Goal: Task Accomplishment & Management: Complete application form

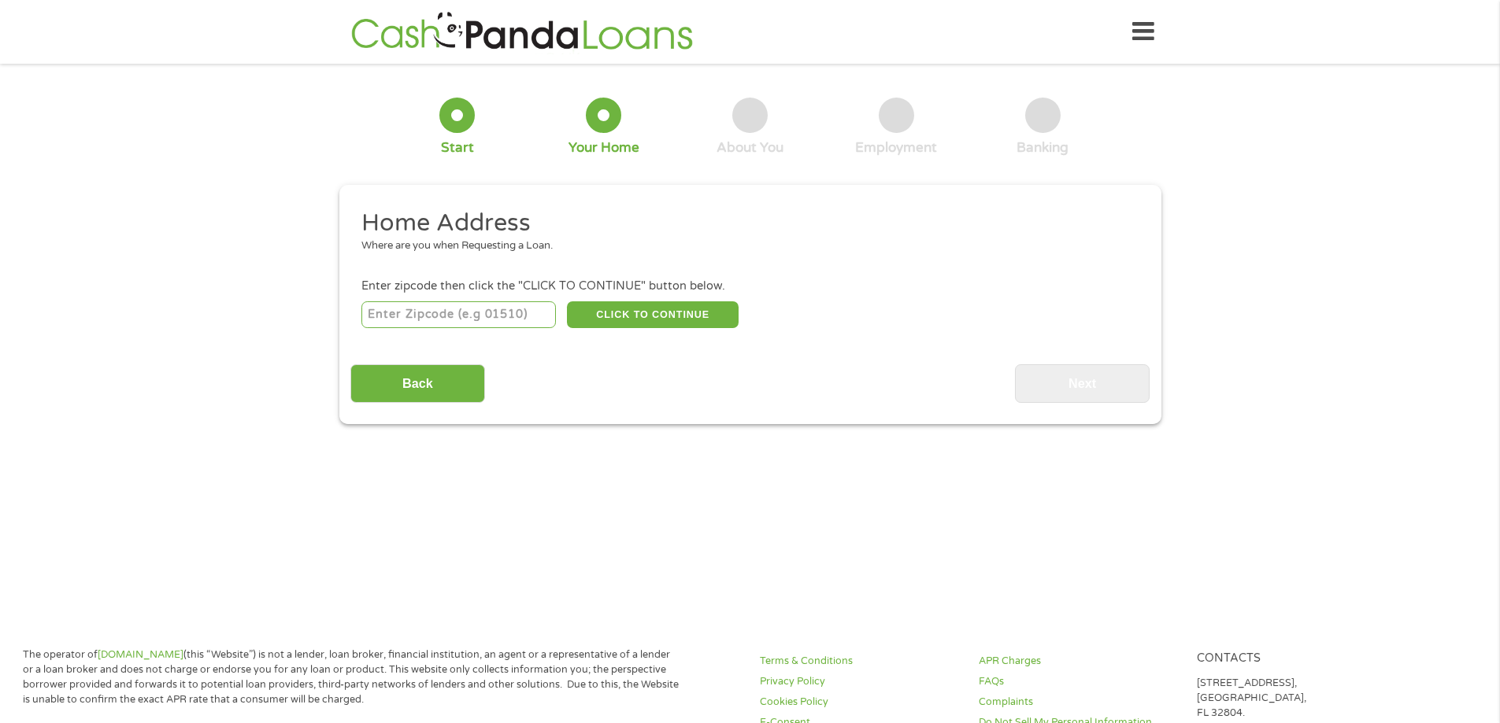
click at [454, 323] on input "number" at bounding box center [458, 315] width 194 height 27
type input "70706"
click at [644, 320] on button "CLICK TO CONTINUE" at bounding box center [653, 315] width 172 height 27
type input "70706"
type input "[PERSON_NAME][GEOGRAPHIC_DATA]"
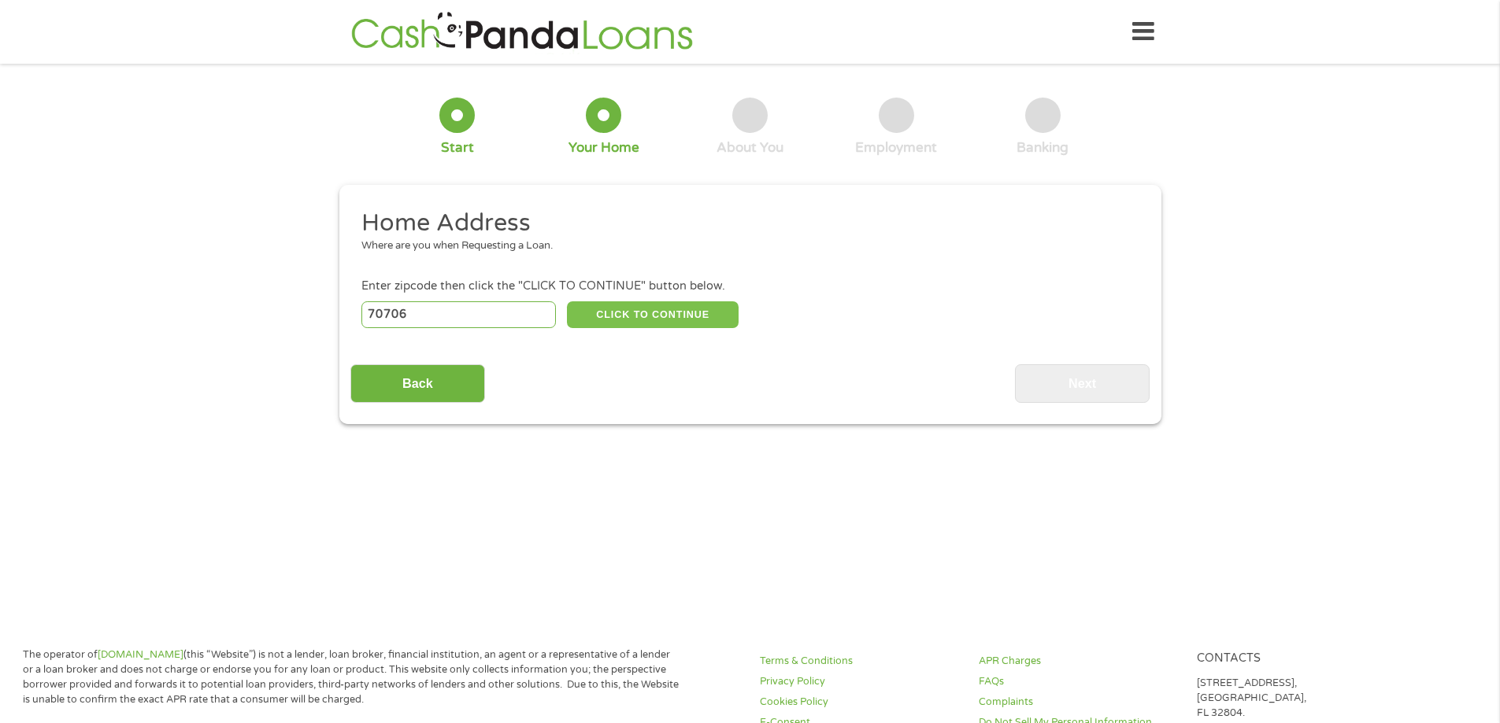
select select "[US_STATE]"
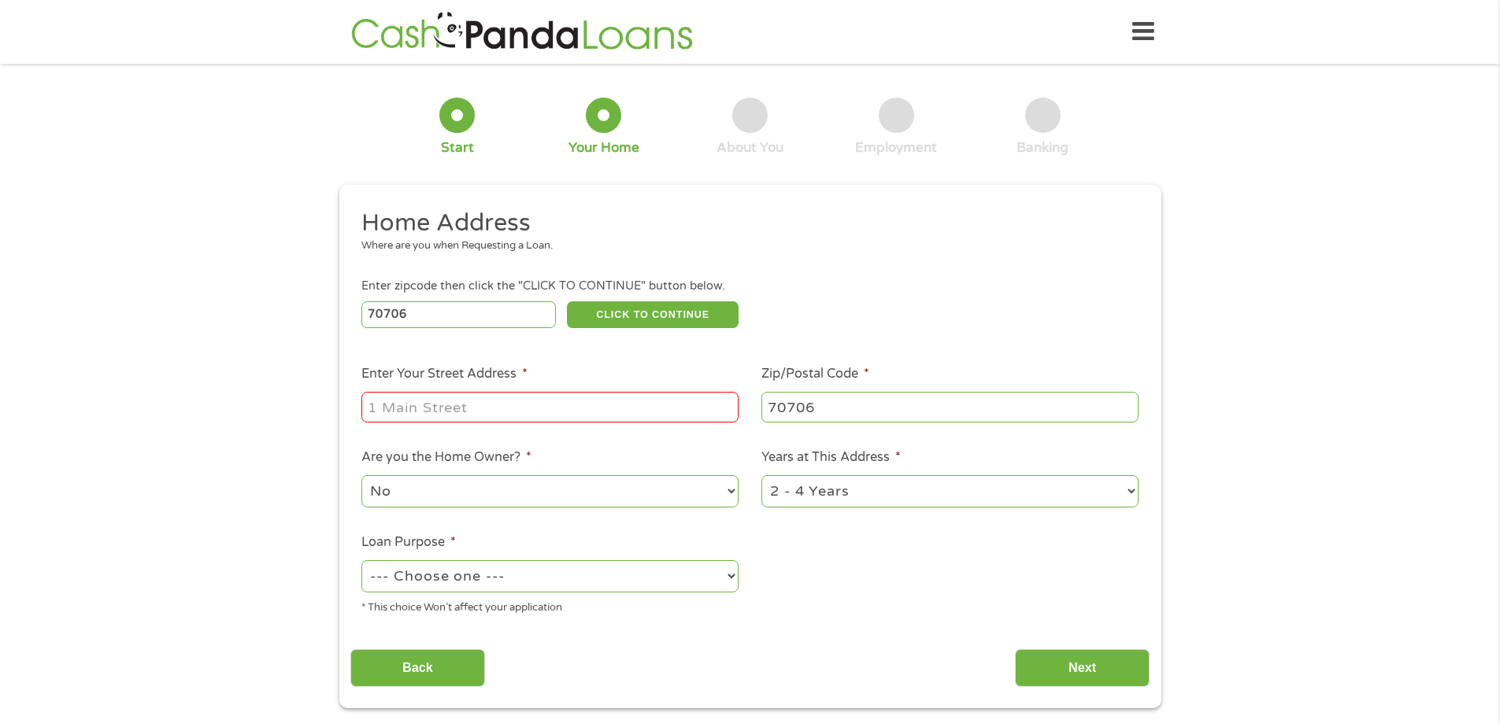
click at [591, 405] on input "Enter Your Street Address *" at bounding box center [549, 407] width 377 height 30
type input "[STREET_ADDRESS]"
click at [567, 590] on select "--- Choose one --- Pay Bills Debt Consolidation Home Improvement Major Purchase…" at bounding box center [549, 577] width 377 height 32
select select "other"
click at [361, 561] on select "--- Choose one --- Pay Bills Debt Consolidation Home Improvement Major Purchase…" at bounding box center [549, 577] width 377 height 32
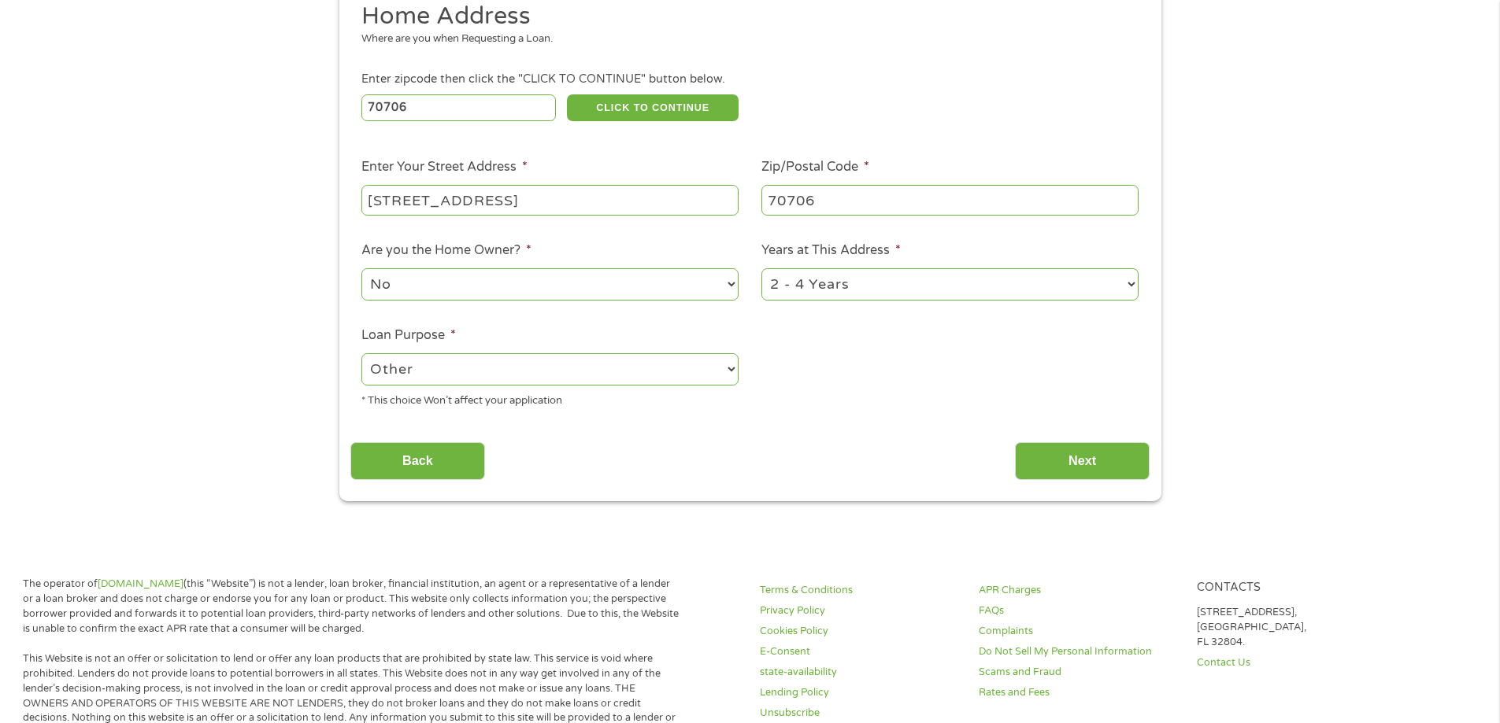
scroll to position [236, 0]
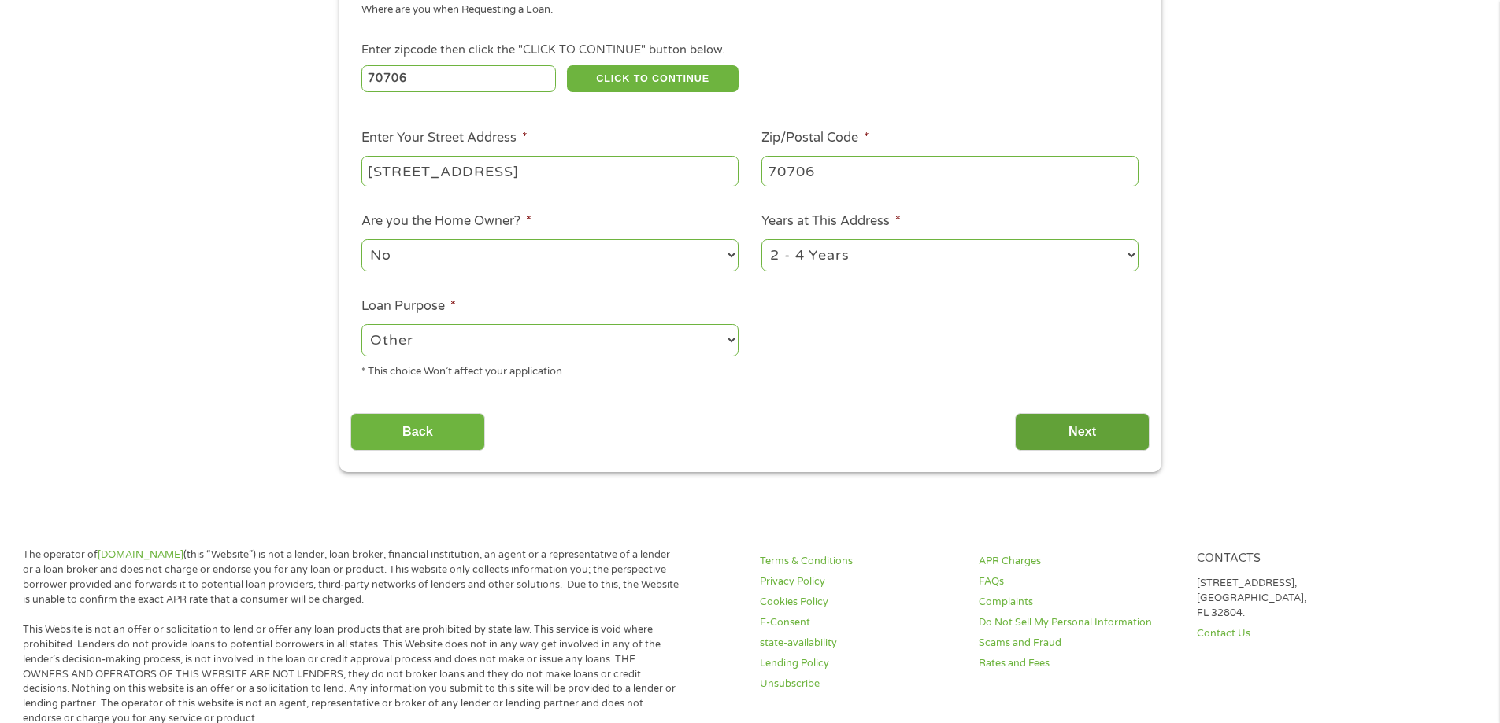
click at [1094, 439] on input "Next" at bounding box center [1082, 432] width 135 height 39
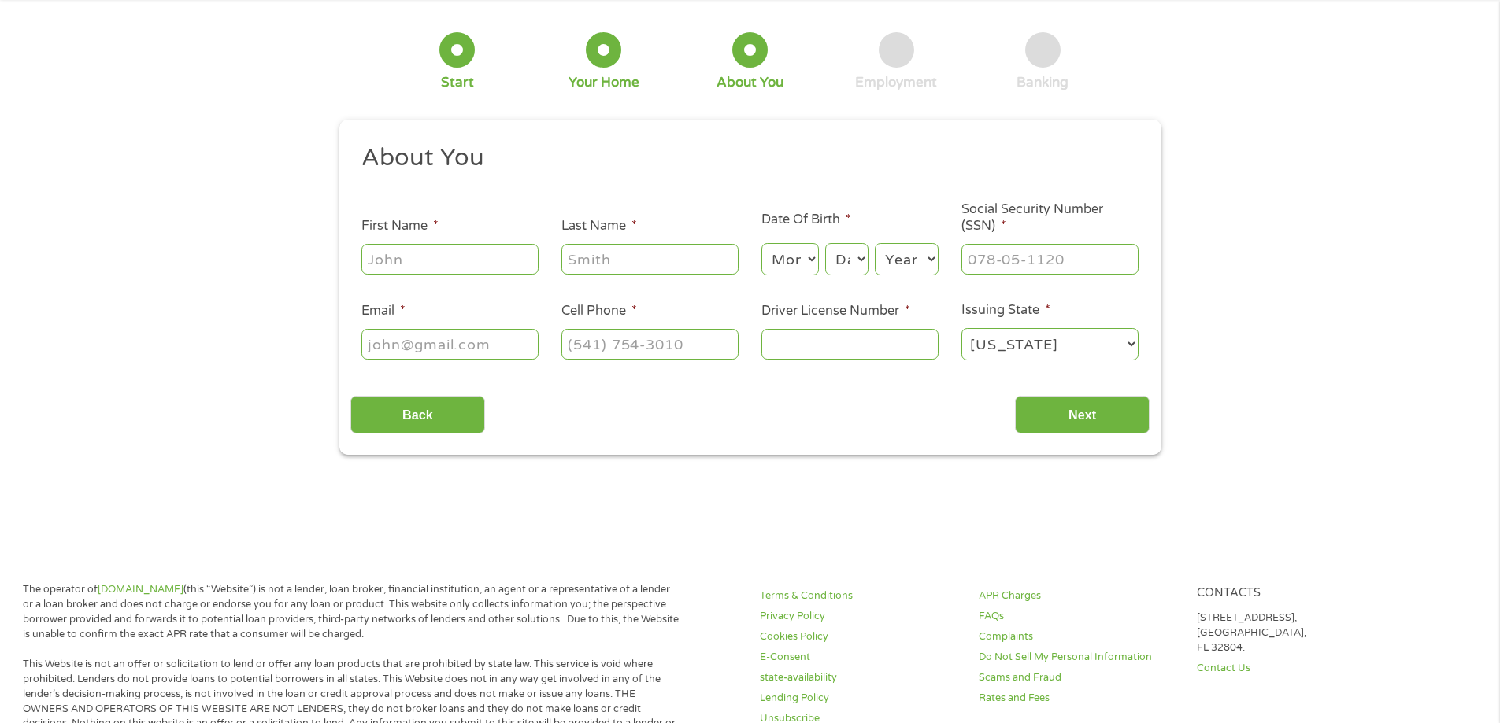
scroll to position [0, 0]
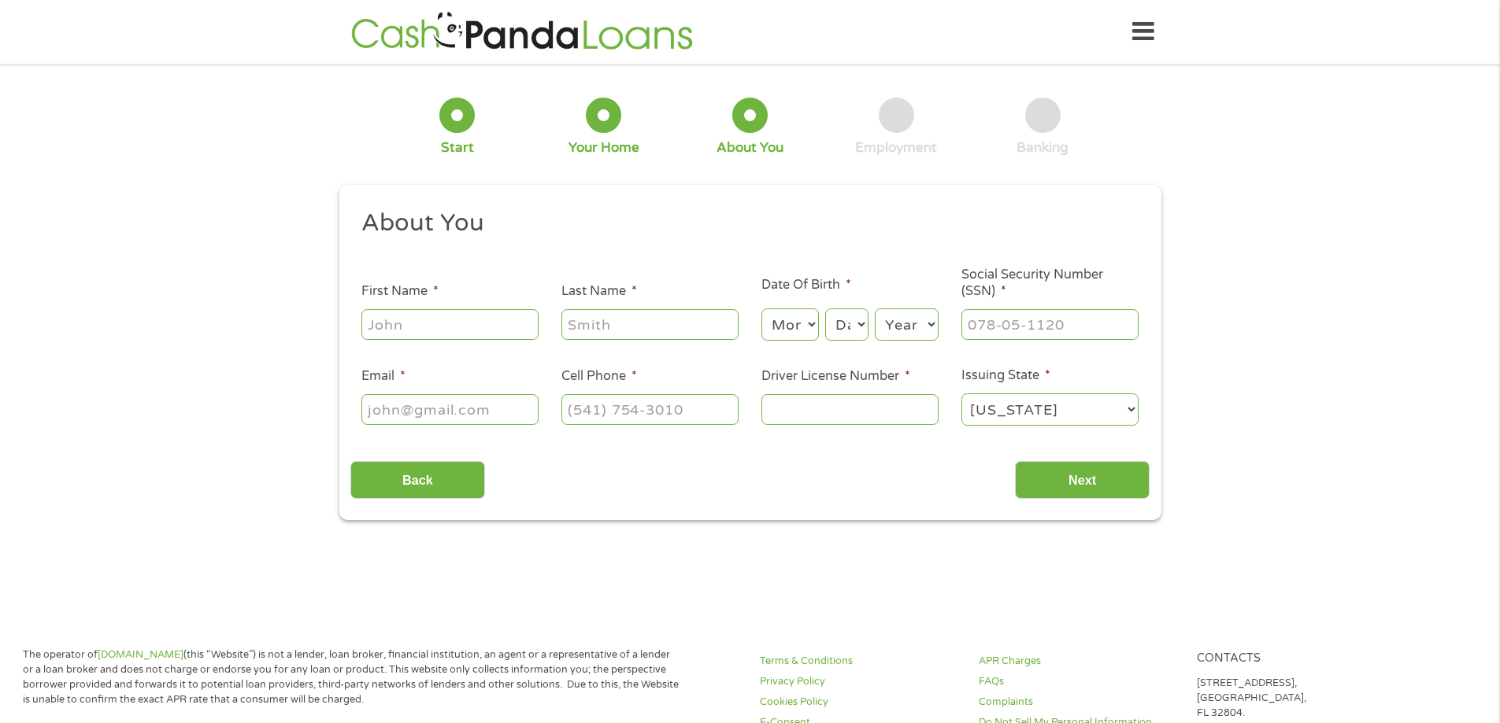
click at [522, 327] on input "First Name *" at bounding box center [449, 324] width 177 height 30
type input "[PERSON_NAME]"
click at [798, 327] on select "Month 1 2 3 4 5 6 7 8 9 10 11 12" at bounding box center [789, 325] width 57 height 32
select select "10"
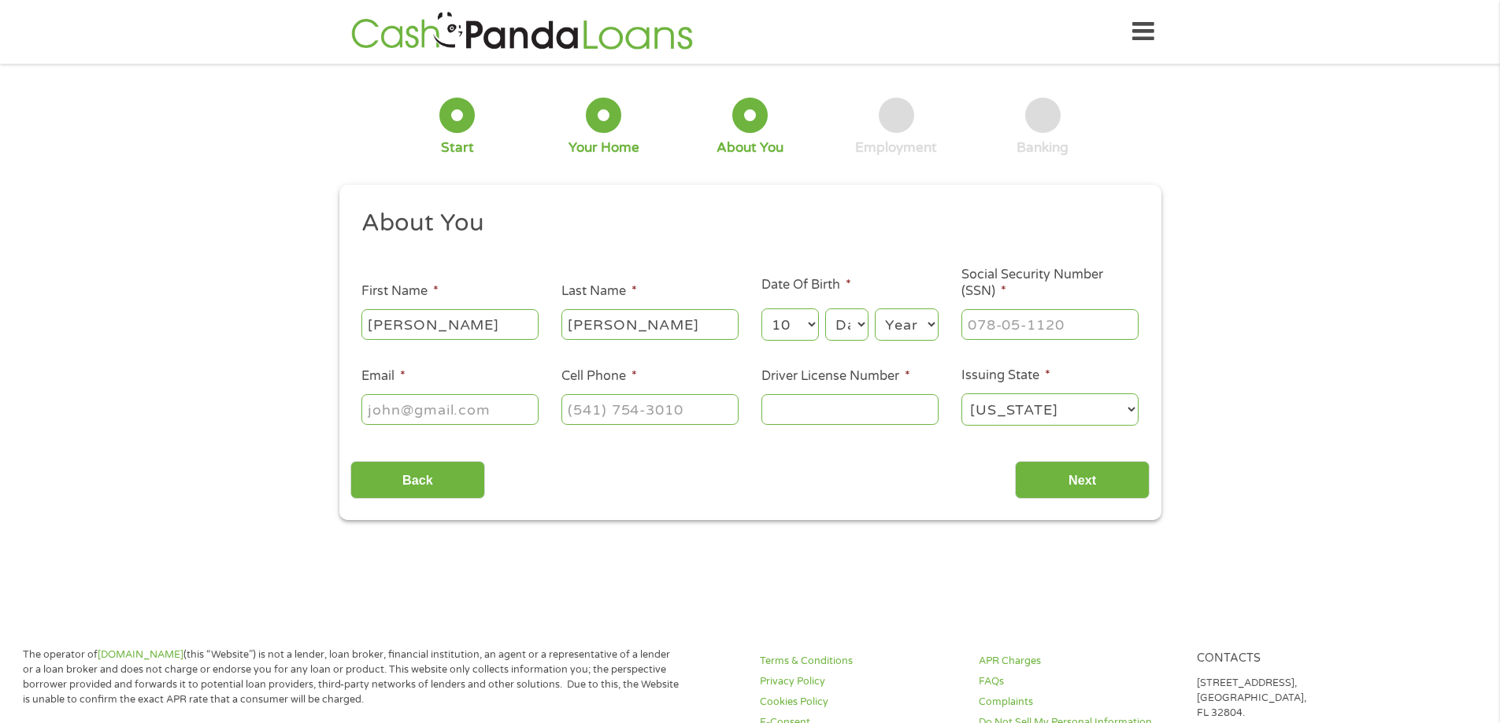
click at [761, 309] on select "Month 1 2 3 4 5 6 7 8 9 10 11 12" at bounding box center [789, 325] width 57 height 32
click at [855, 330] on select "Day 1 2 3 4 5 6 7 8 9 10 11 12 13 14 15 16 17 18 19 20 21 22 23 24 25 26 27 28 …" at bounding box center [846, 325] width 43 height 32
select select "22"
click at [825, 309] on select "Day 1 2 3 4 5 6 7 8 9 10 11 12 13 14 15 16 17 18 19 20 21 22 23 24 25 26 27 28 …" at bounding box center [846, 325] width 43 height 32
click at [892, 312] on select "Year [DATE] 2006 2005 2004 2003 2002 2001 2000 1999 1998 1997 1996 1995 1994 19…" at bounding box center [907, 325] width 64 height 32
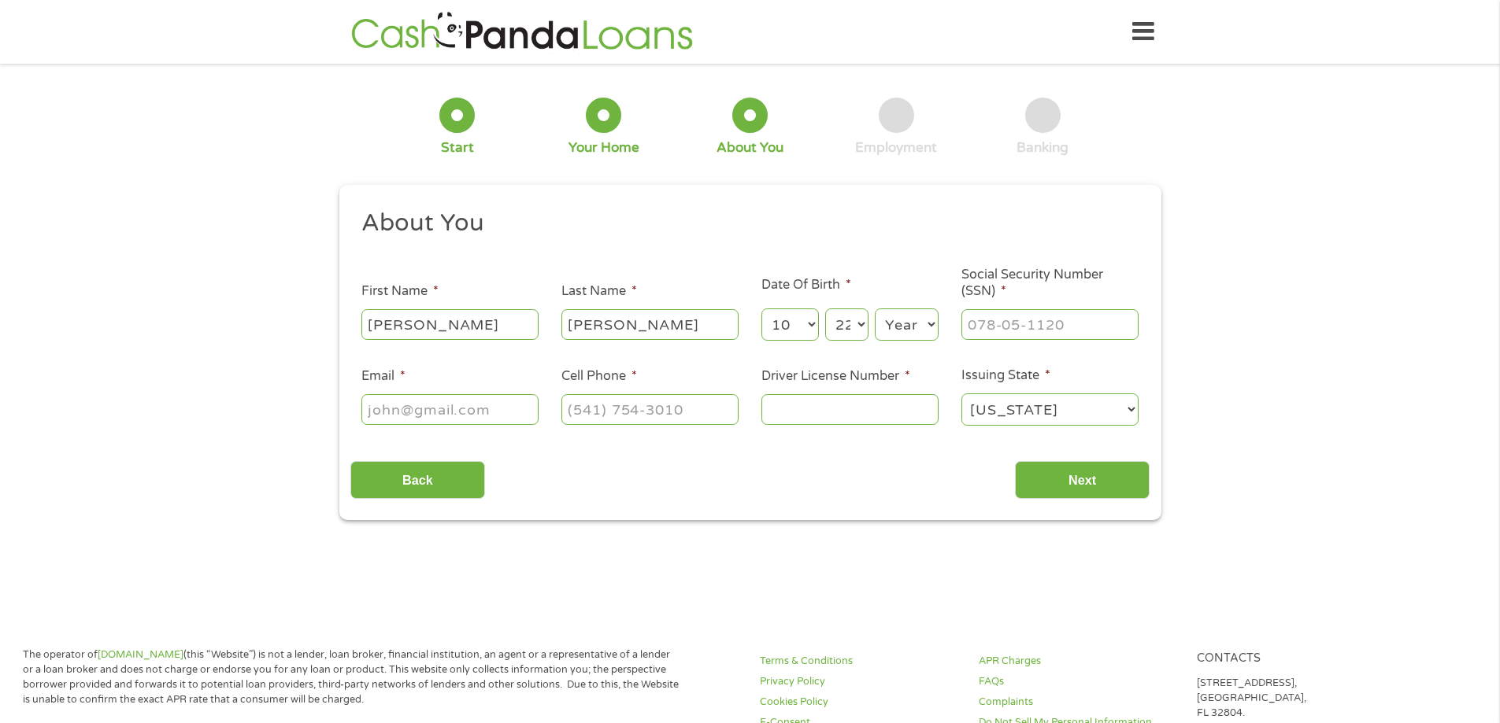
select select "1984"
click at [875, 309] on select "Year [DATE] 2006 2005 2004 2003 2002 2001 2000 1999 1998 1997 1996 1995 1994 19…" at bounding box center [907, 325] width 64 height 32
click at [1000, 321] on input "___-__-____" at bounding box center [1049, 324] width 177 height 30
type input "437-85-5606"
click at [408, 413] on input "Email *" at bounding box center [449, 409] width 177 height 30
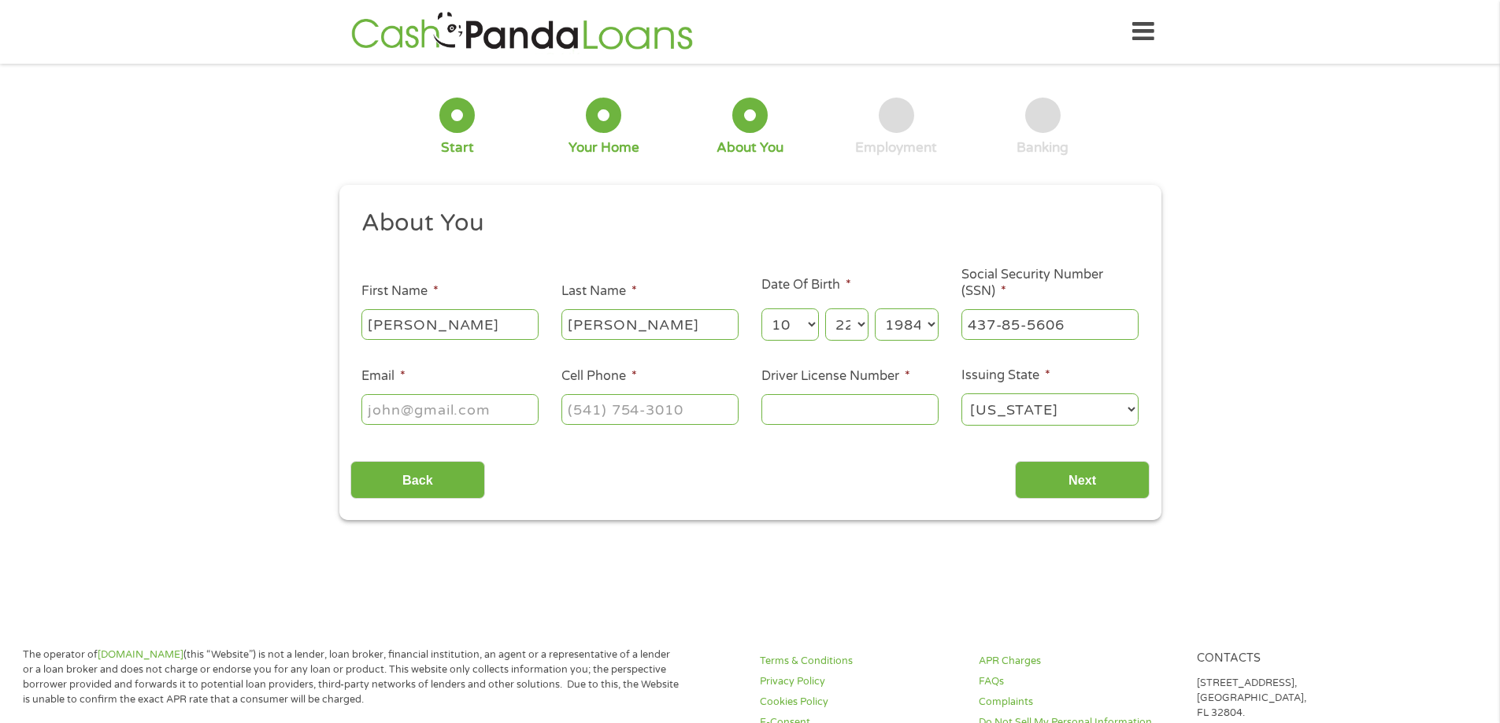
type input "[EMAIL_ADDRESS][DOMAIN_NAME]"
type input "[PHONE_NUMBER]"
click at [818, 415] on input "Driver License Number *" at bounding box center [849, 409] width 177 height 30
type input "008432207"
click at [1064, 472] on input "Next" at bounding box center [1082, 480] width 135 height 39
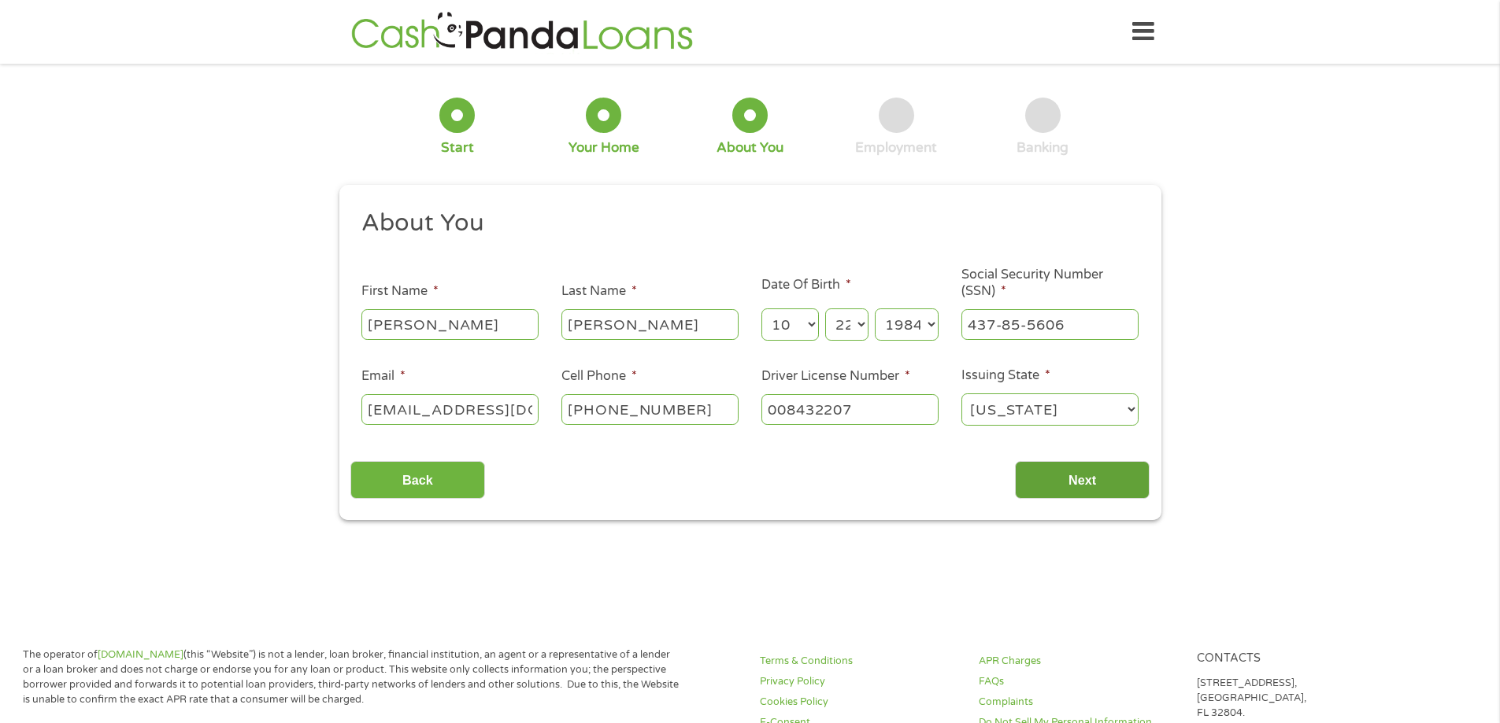
scroll to position [6, 6]
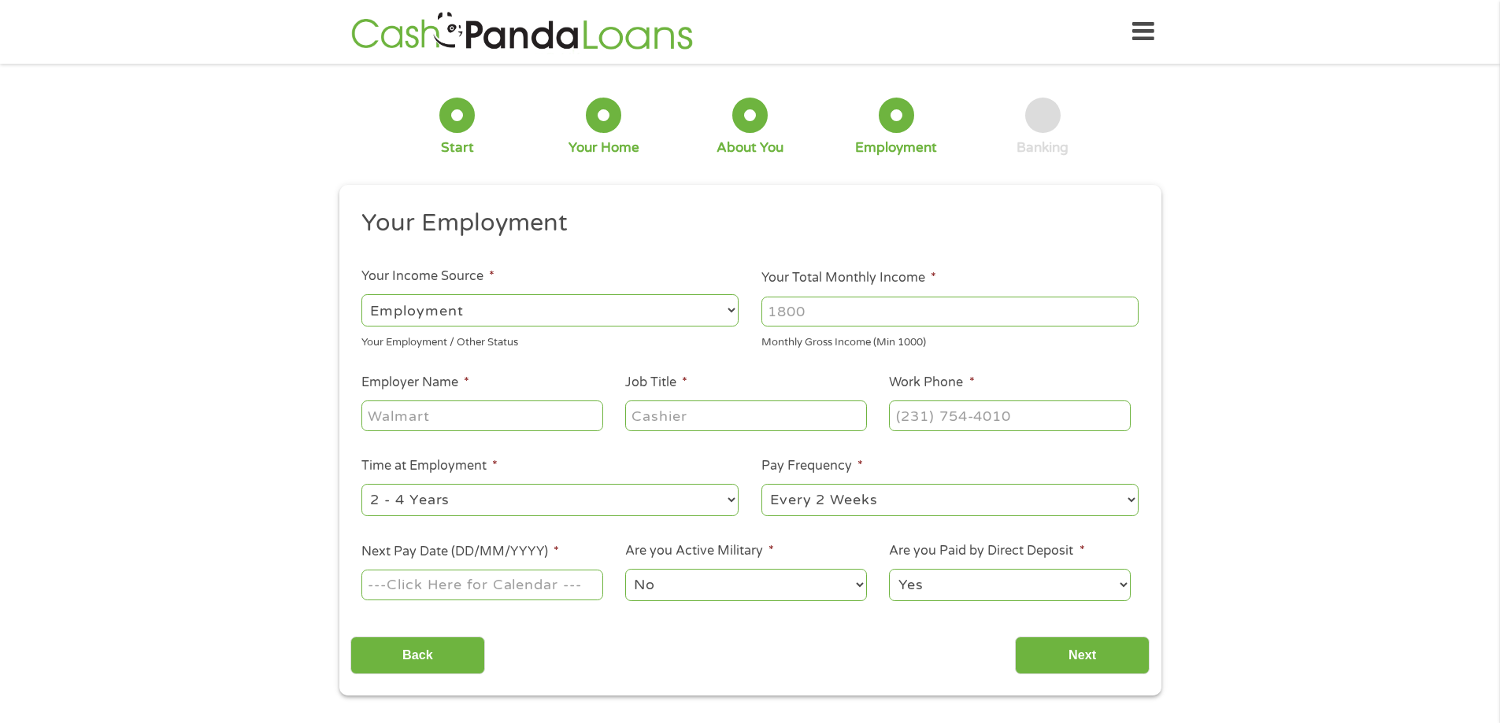
click at [817, 313] on input "Your Total Monthly Income *" at bounding box center [949, 312] width 377 height 30
type input "5000"
click at [536, 416] on input "Employer Name *" at bounding box center [481, 416] width 241 height 30
type input "impala terminals"
click at [701, 411] on input "Job Title *" at bounding box center [745, 416] width 241 height 30
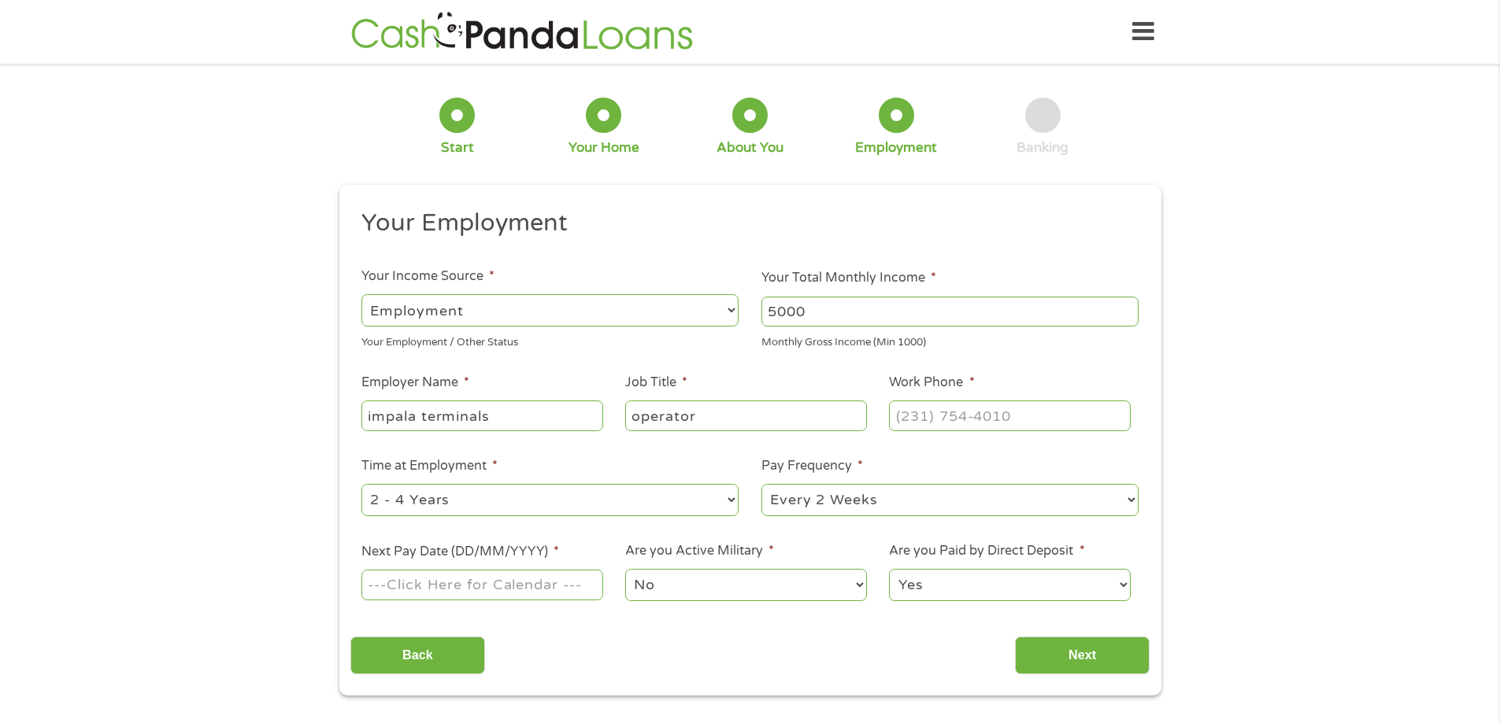
type input "operator"
click at [980, 413] on input "(___) ___-____" at bounding box center [1009, 416] width 241 height 30
type input "[PHONE_NUMBER]"
click at [260, 516] on div "1 Start 2 Your Home 3 About You 4 Employment 5 Banking 6 This field is hidden w…" at bounding box center [750, 385] width 1500 height 621
click at [558, 587] on input "Next Pay Date (DD/MM/YYYY) *" at bounding box center [481, 585] width 241 height 30
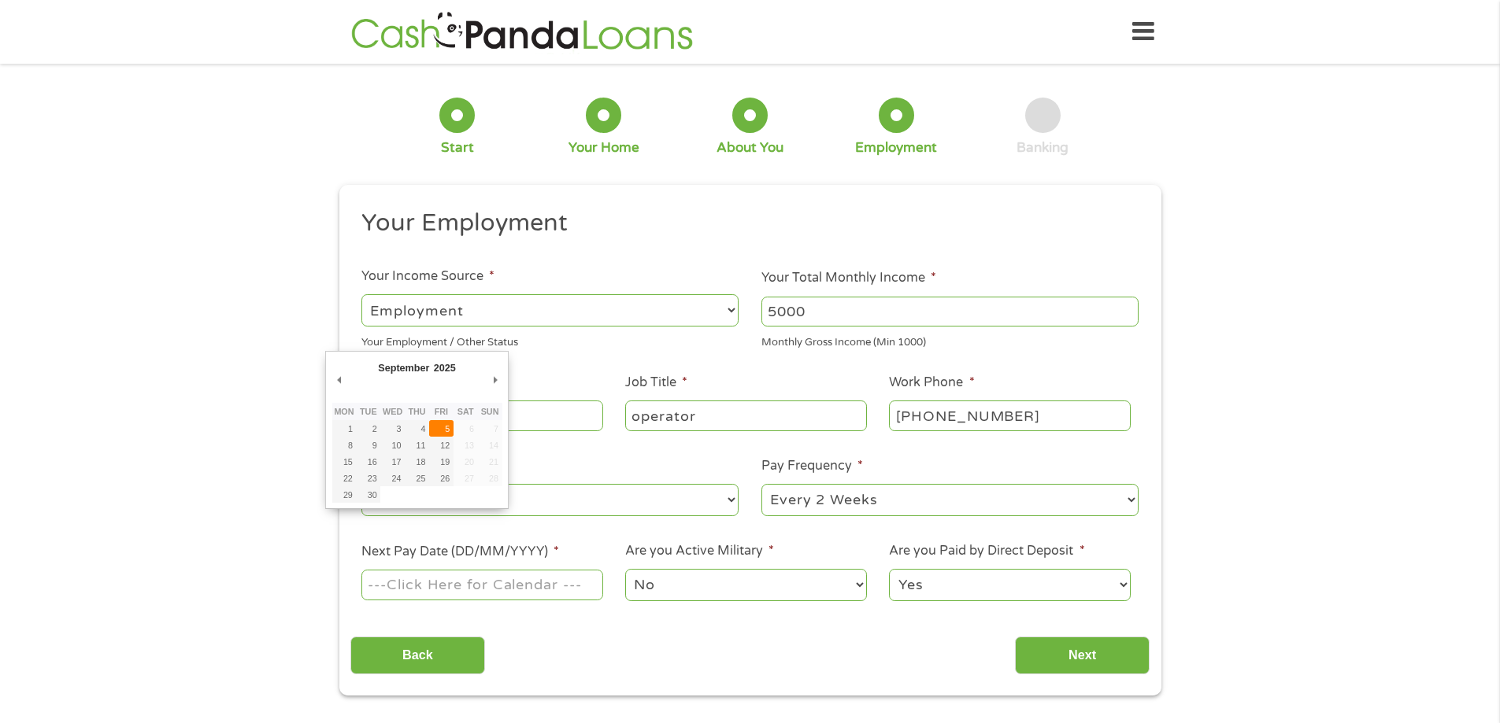
type input "[DATE]"
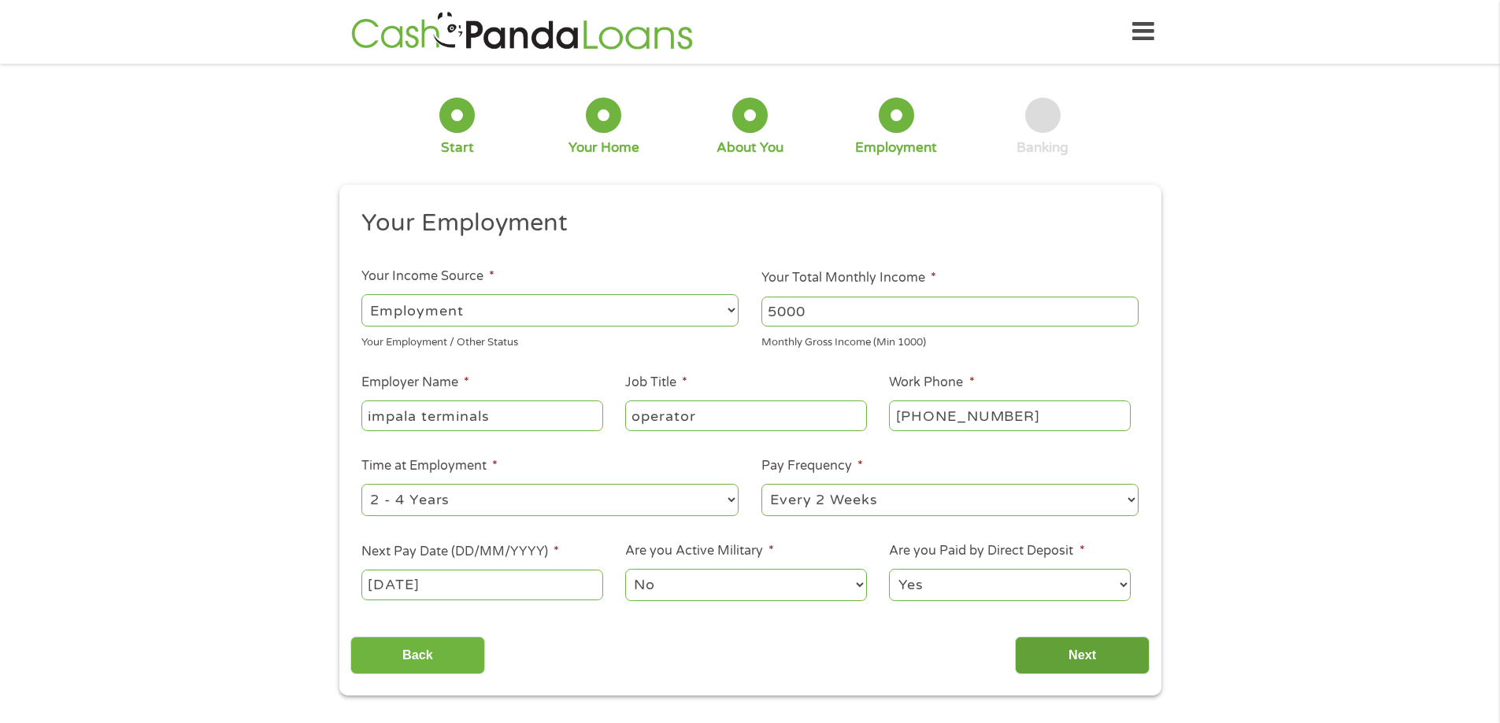
click at [1084, 649] on input "Next" at bounding box center [1082, 656] width 135 height 39
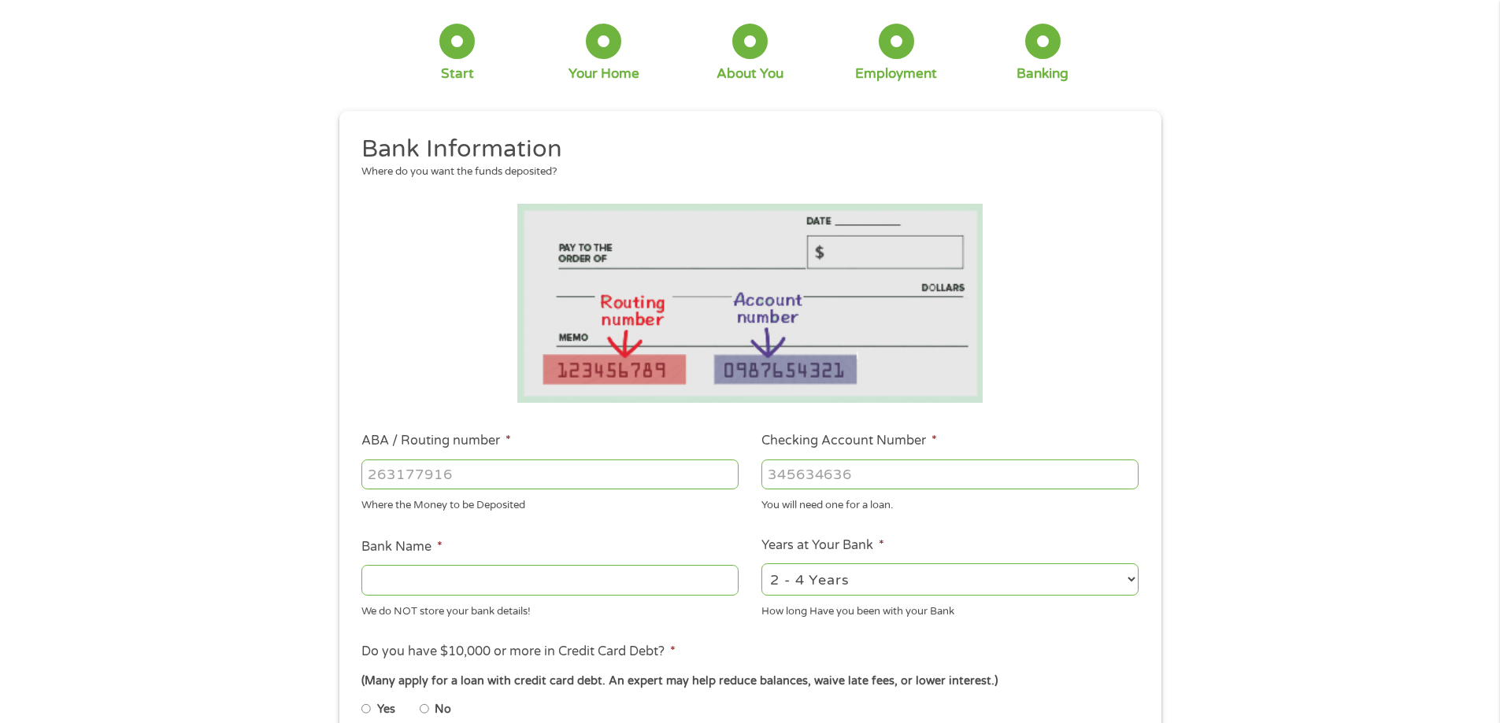
scroll to position [157, 0]
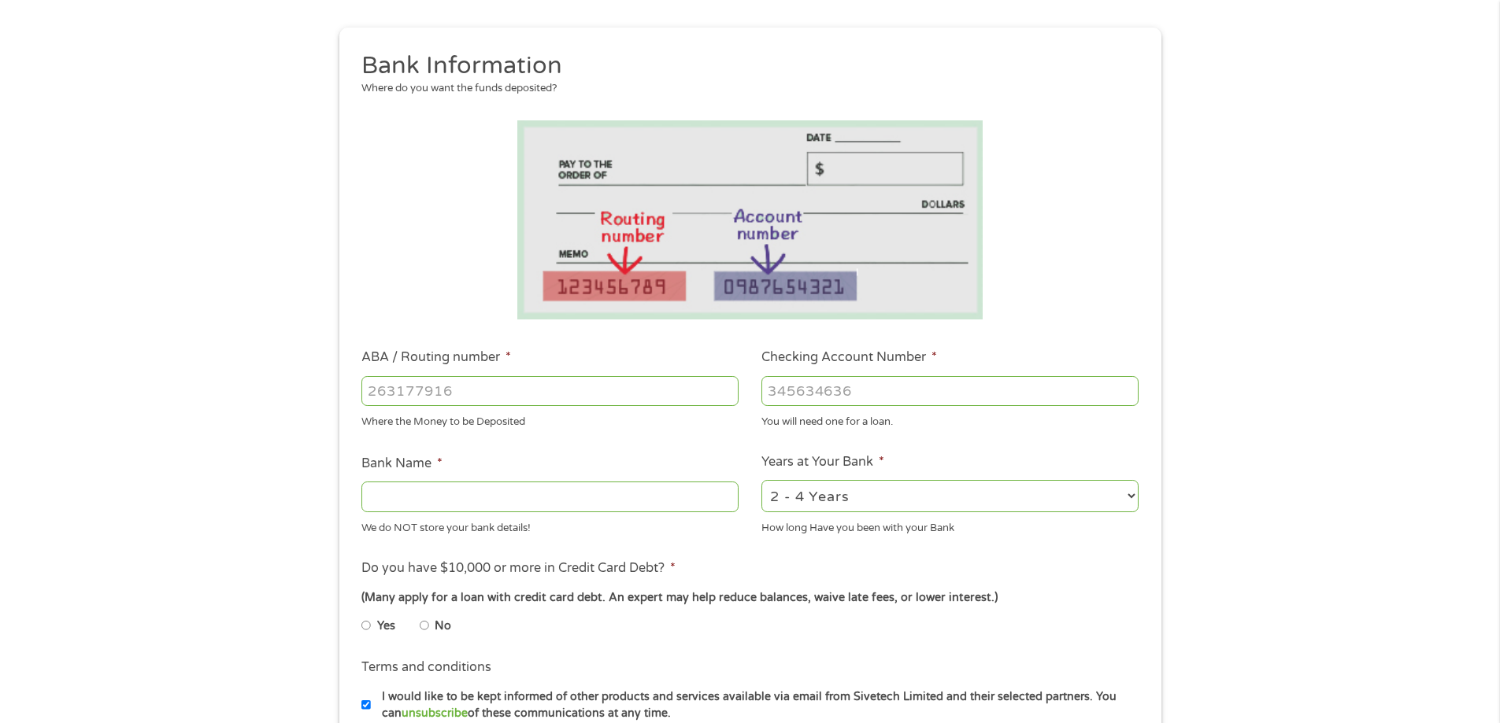
click at [463, 403] on input "ABA / Routing number *" at bounding box center [549, 391] width 377 height 30
type input "265473485"
type input "PELICAN STATE C U"
type input "265473485"
click at [813, 388] on input "Checking Account Number *" at bounding box center [949, 391] width 377 height 30
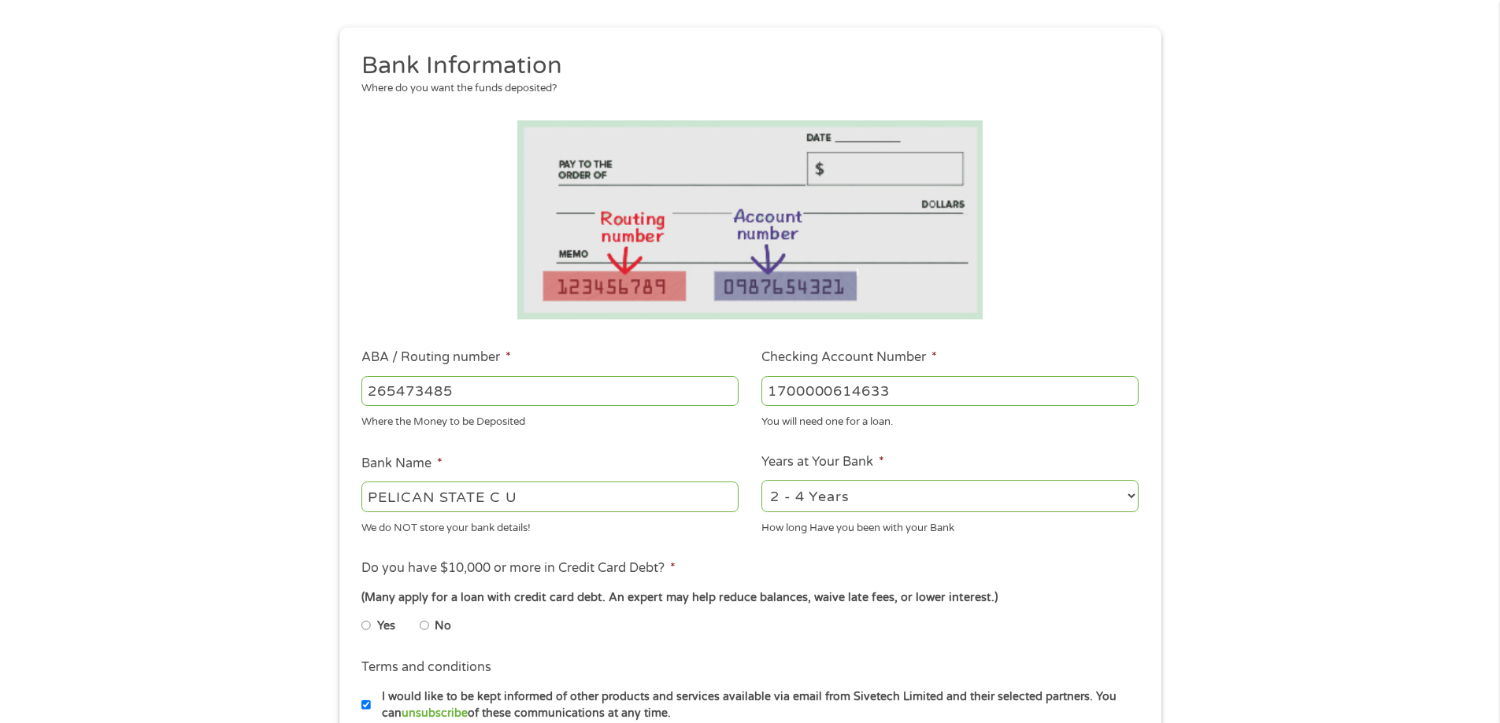
type input "1700000614633"
click at [134, 518] on div "1 Start 2 Your Home 3 About You 4 Employment 5 Banking 6 This field is hidden w…" at bounding box center [750, 416] width 1500 height 998
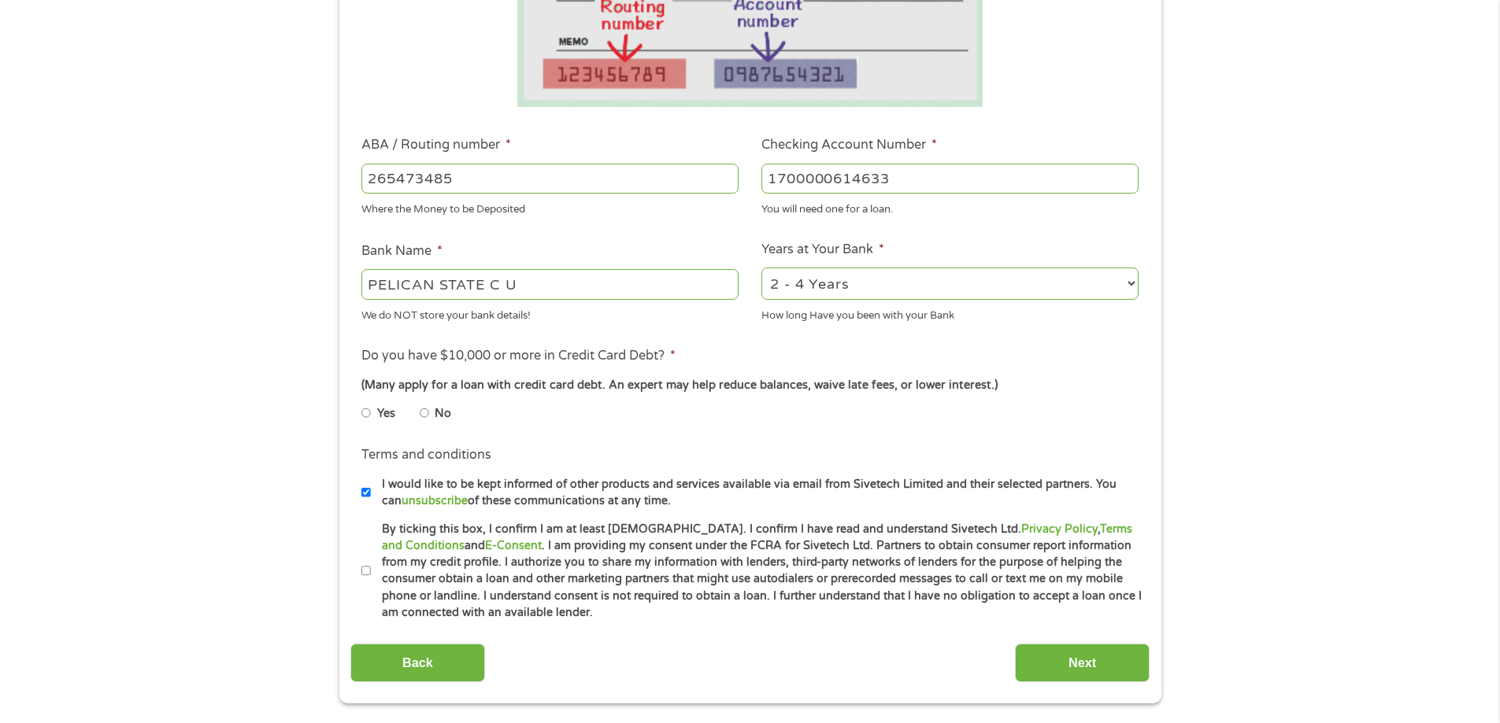
scroll to position [394, 0]
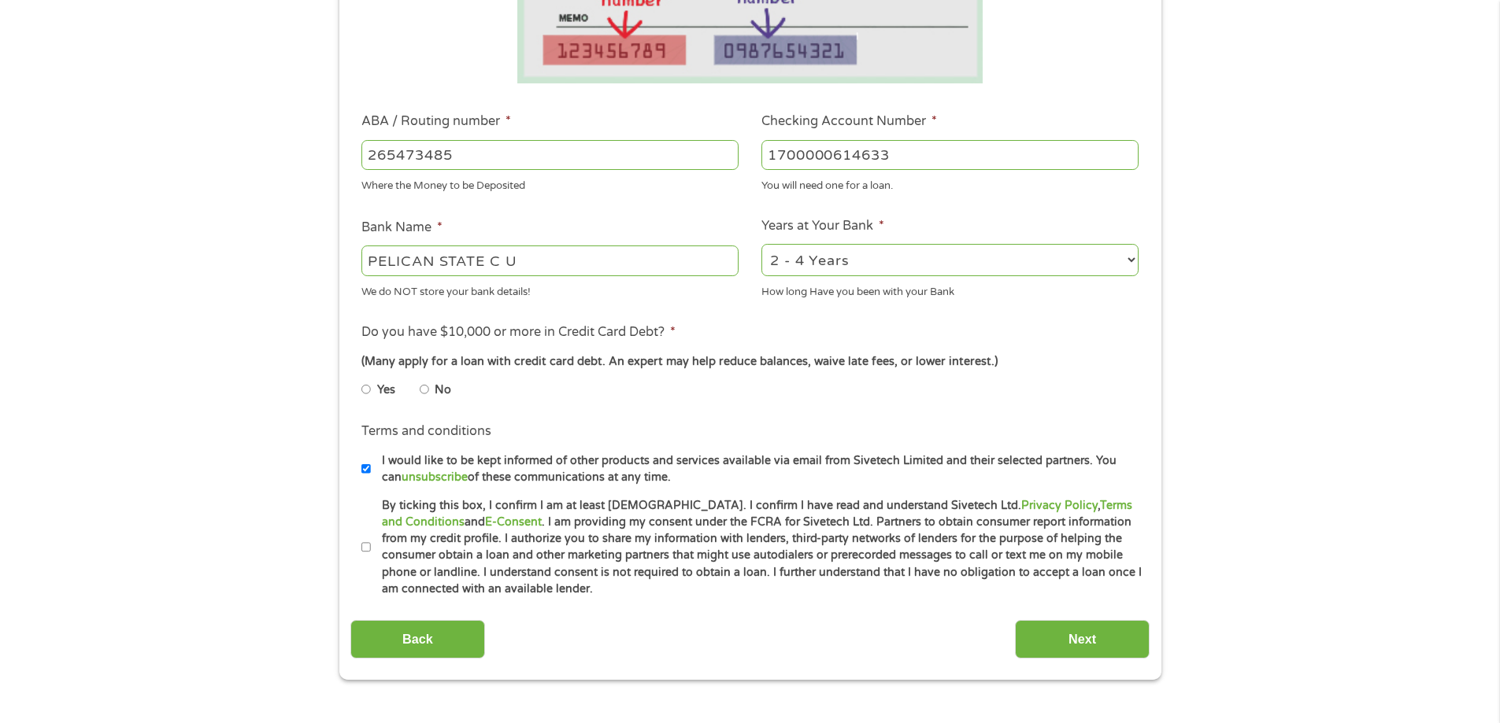
click at [436, 394] on label "No" at bounding box center [443, 390] width 17 height 17
click at [429, 394] on input "No" at bounding box center [424, 389] width 9 height 25
radio input "true"
click at [364, 549] on input "By ticking this box, I confirm I am at least [DEMOGRAPHIC_DATA]. I confirm I ha…" at bounding box center [365, 547] width 9 height 25
checkbox input "true"
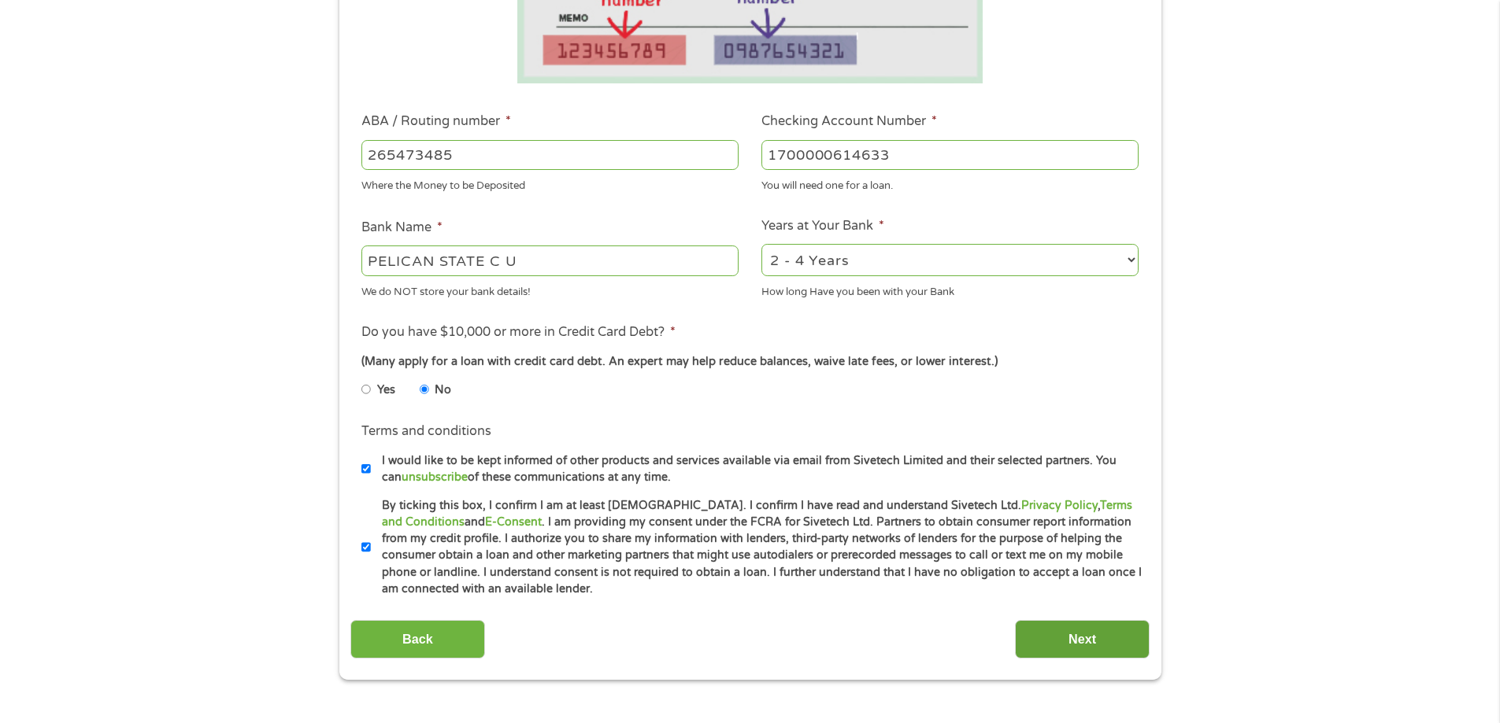
click at [1071, 638] on input "Next" at bounding box center [1082, 639] width 135 height 39
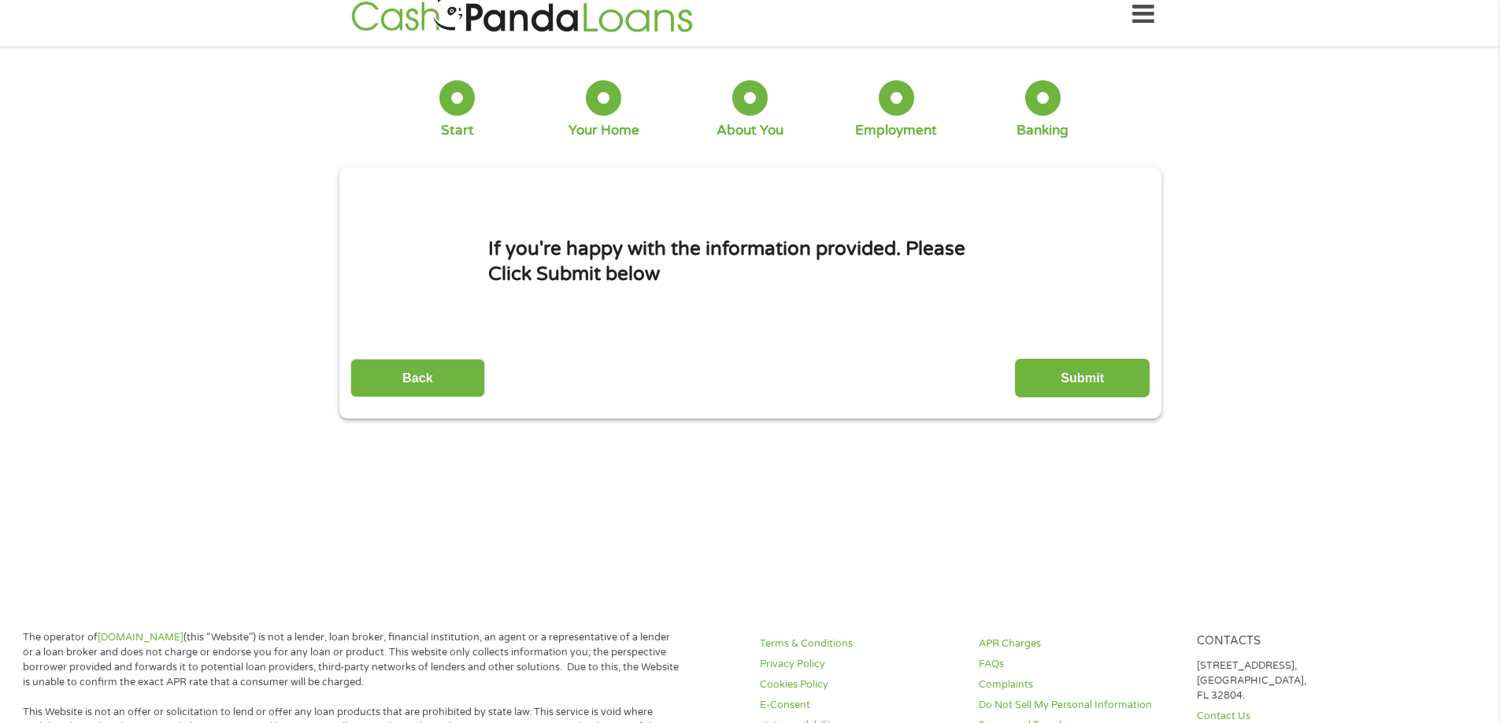
scroll to position [0, 0]
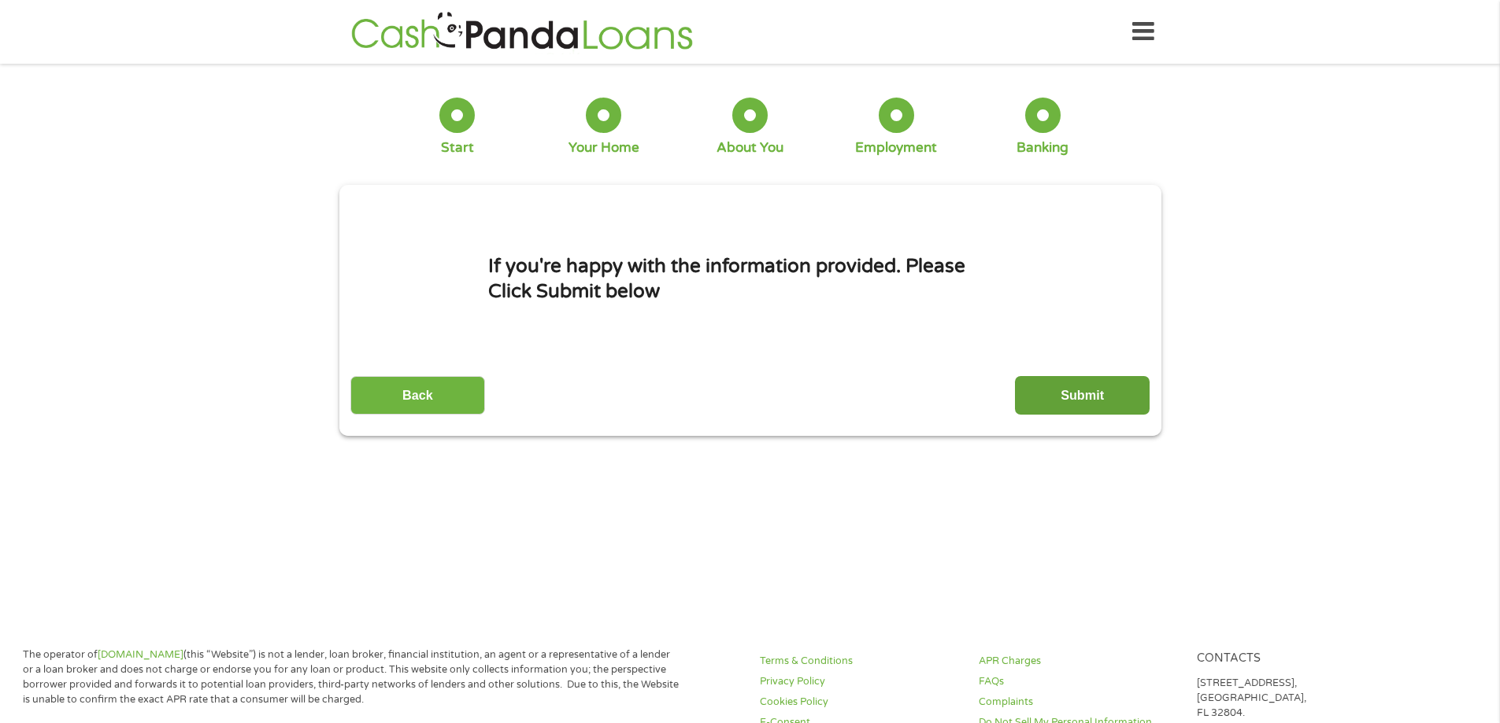
click at [1079, 388] on input "Submit" at bounding box center [1082, 395] width 135 height 39
